Goal: Task Accomplishment & Management: Use online tool/utility

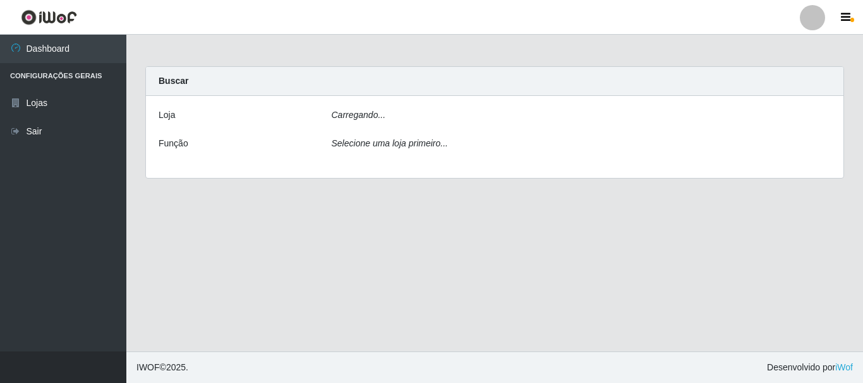
click at [402, 131] on div "[PERSON_NAME]... Função Selecione uma loja primeiro..." at bounding box center [494, 137] width 697 height 82
click at [407, 121] on div "Carregando..." at bounding box center [581, 118] width 519 height 18
click at [408, 113] on div "Carregando..." at bounding box center [581, 118] width 519 height 18
click at [395, 124] on div "Carregando..." at bounding box center [581, 118] width 519 height 18
click at [419, 121] on div "Carregando..." at bounding box center [581, 118] width 519 height 18
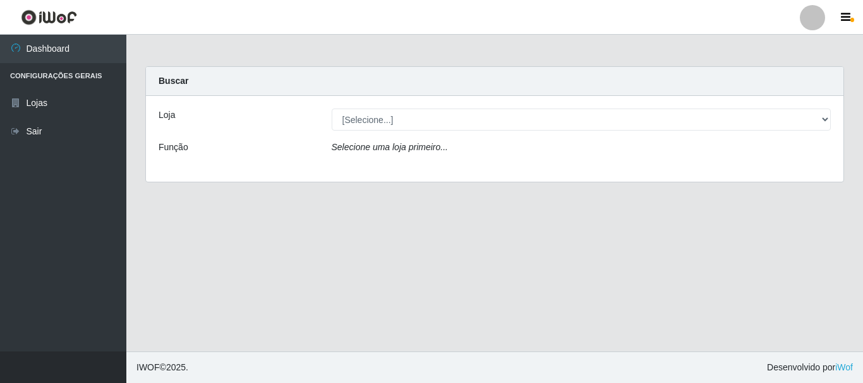
click at [479, 106] on div "Loja [Selecione...] Nordestão - Alecrim Função Selecione uma loja primeiro..." at bounding box center [494, 139] width 697 height 86
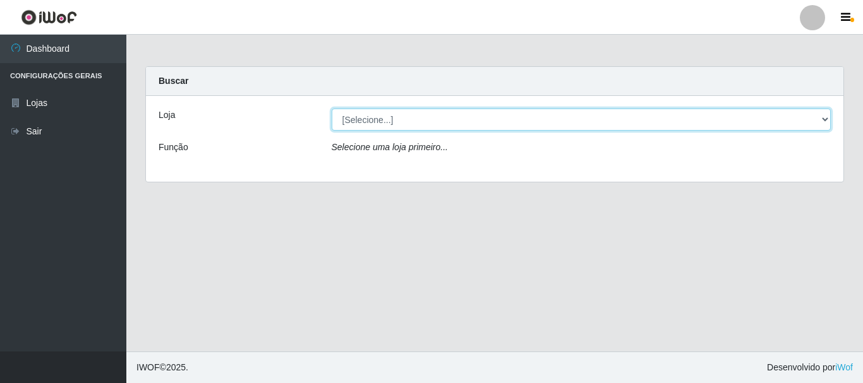
click at [479, 116] on select "[Selecione...] Nordestão - Alecrim" at bounding box center [582, 120] width 500 height 22
select select "453"
click at [332, 109] on select "[Selecione...] Nordestão - Alecrim" at bounding box center [582, 120] width 500 height 22
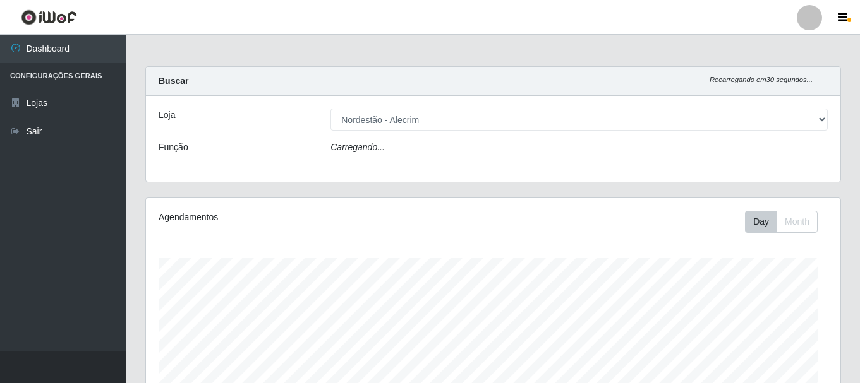
click at [417, 153] on div "Carregando..." at bounding box center [579, 150] width 516 height 18
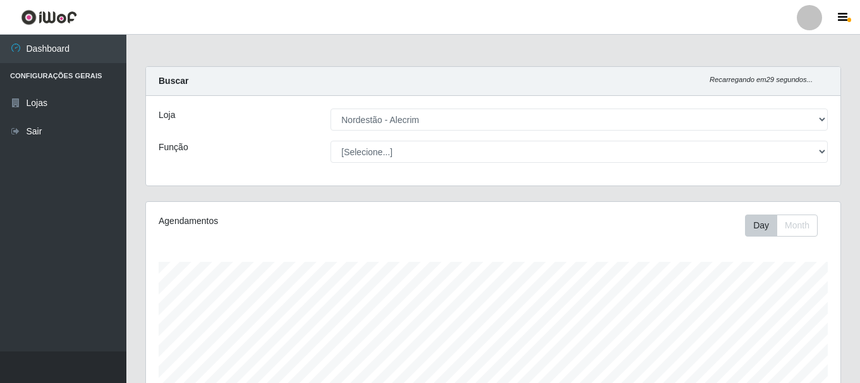
scroll to position [262, 694]
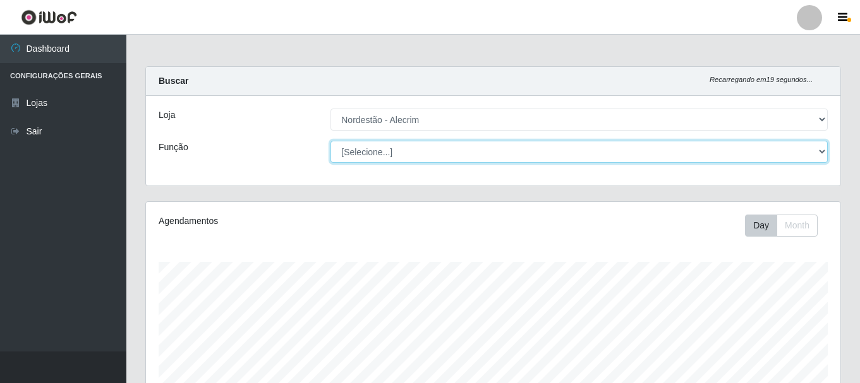
click at [443, 151] on select "[Selecione...] Balconista + Balconista de Padaria Balconista de Padaria ++ Emba…" at bounding box center [578, 152] width 497 height 22
select select "1"
click at [330, 141] on select "[Selecione...] Balconista + Balconista de Padaria Balconista de Padaria ++ Emba…" at bounding box center [578, 152] width 497 height 22
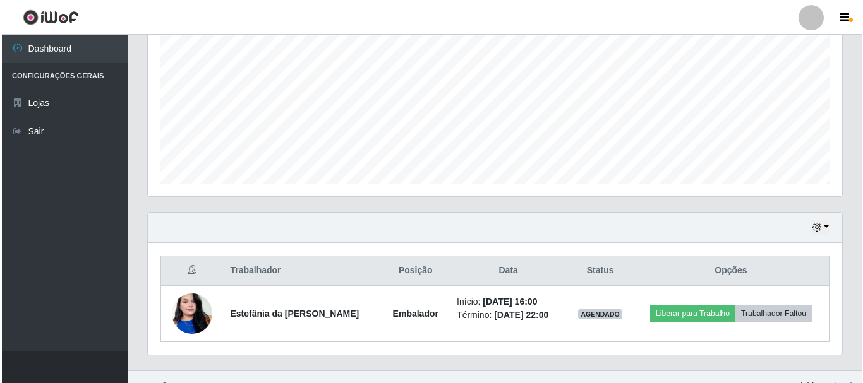
scroll to position [287, 0]
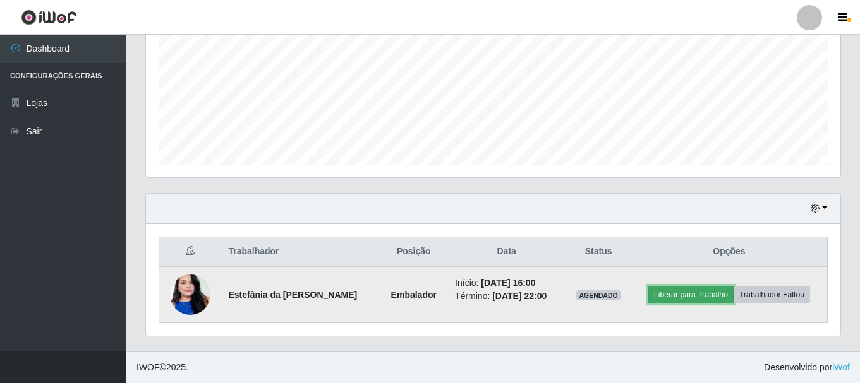
click at [673, 289] on button "Liberar para Trabalho" at bounding box center [690, 295] width 85 height 18
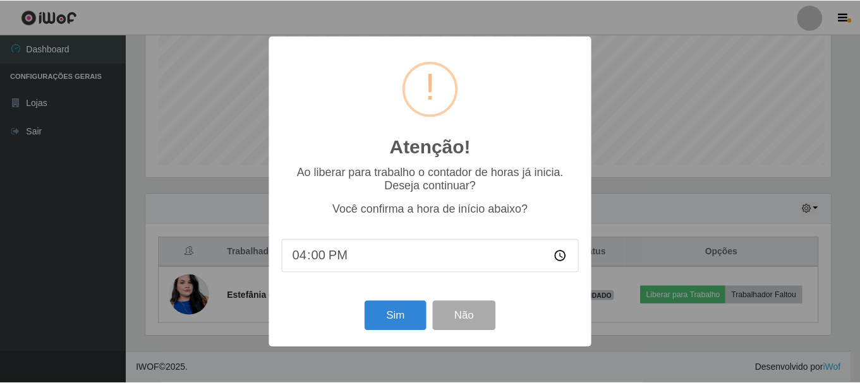
scroll to position [262, 688]
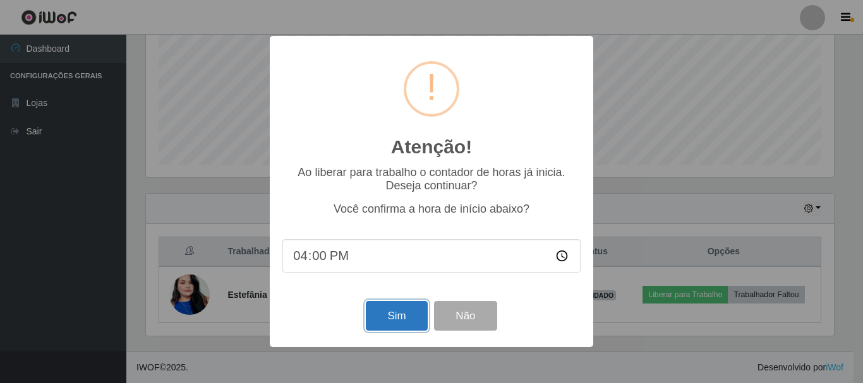
click at [396, 322] on button "Sim" at bounding box center [396, 316] width 61 height 30
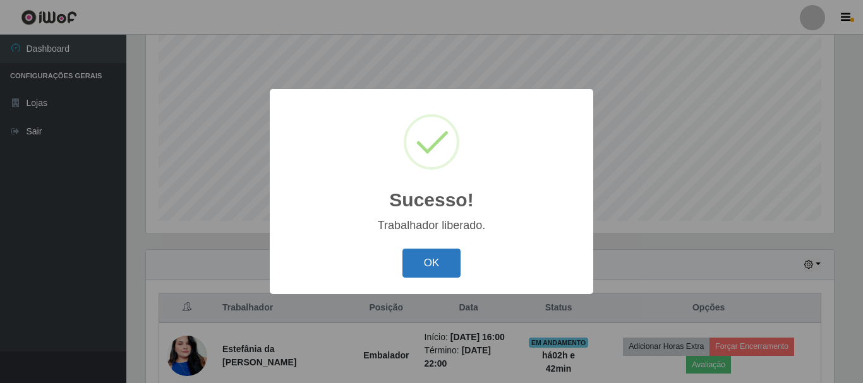
click at [439, 270] on button "OK" at bounding box center [431, 264] width 59 height 30
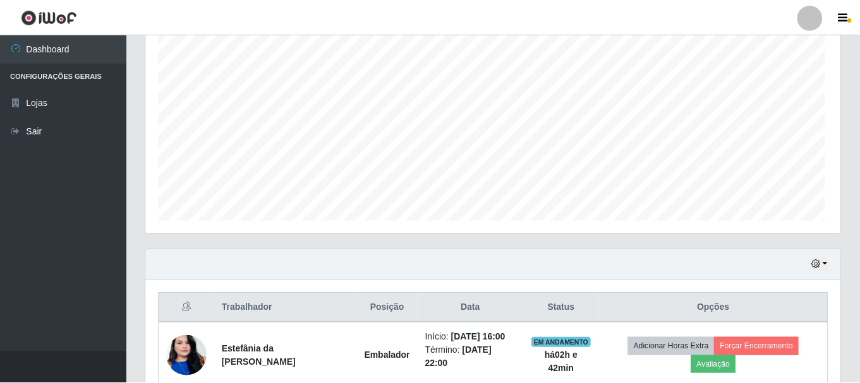
scroll to position [262, 694]
drag, startPoint x: 862, startPoint y: 189, endPoint x: 862, endPoint y: 203, distance: 14.5
click at [860, 203] on html "Perfil Alterar Senha Sair Dashboard Configurações Gerais Lojas Sair Carregando.…" at bounding box center [430, 109] width 860 height 680
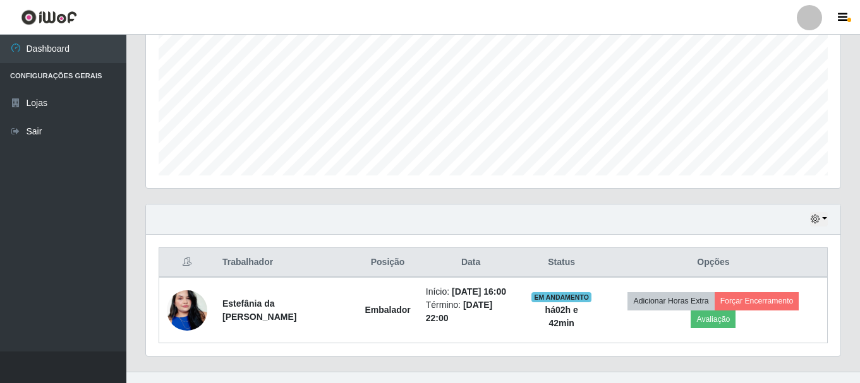
scroll to position [282, 0]
